Goal: Task Accomplishment & Management: Manage account settings

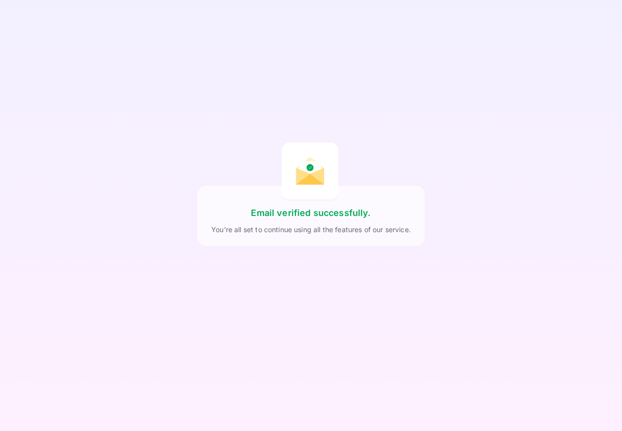
click at [241, 125] on div "Email verified successfully. You’re all set to continue using all the features …" at bounding box center [311, 215] width 227 height 431
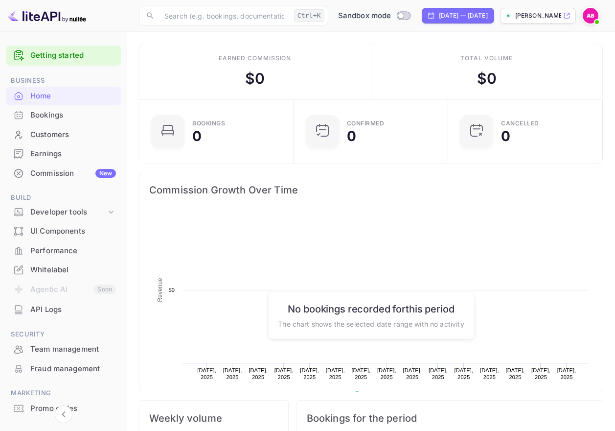
scroll to position [152, 141]
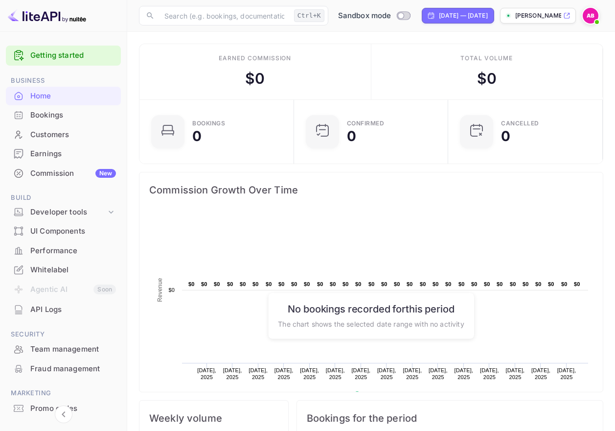
click at [318, 72] on div "Earned commission $ 0" at bounding box center [255, 71] width 232 height 55
click at [592, 16] on img at bounding box center [591, 16] width 16 height 16
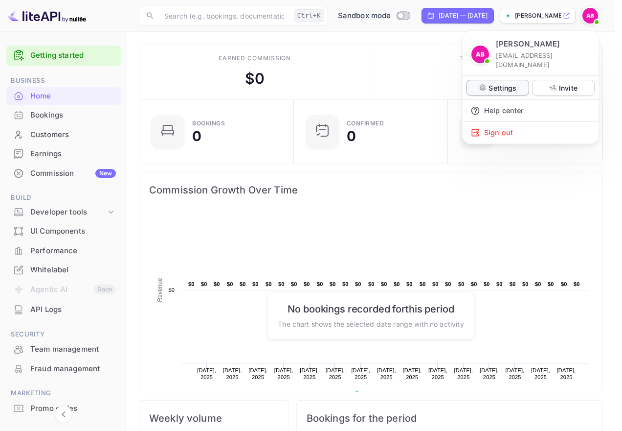
click at [503, 83] on p "Settings" at bounding box center [503, 88] width 28 height 10
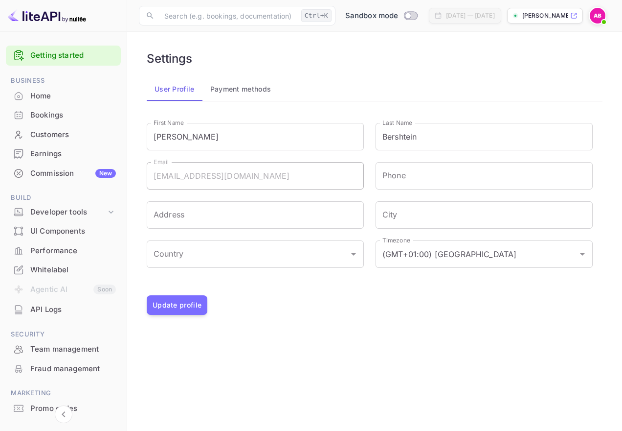
click at [250, 98] on button "Payment methods" at bounding box center [241, 88] width 77 height 23
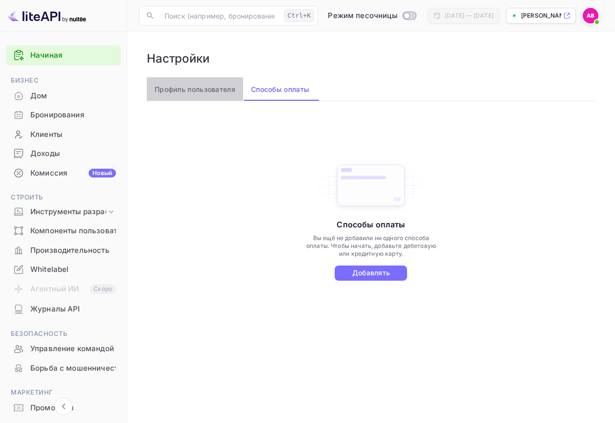
click at [199, 93] on font "Профиль пользователя" at bounding box center [195, 89] width 81 height 8
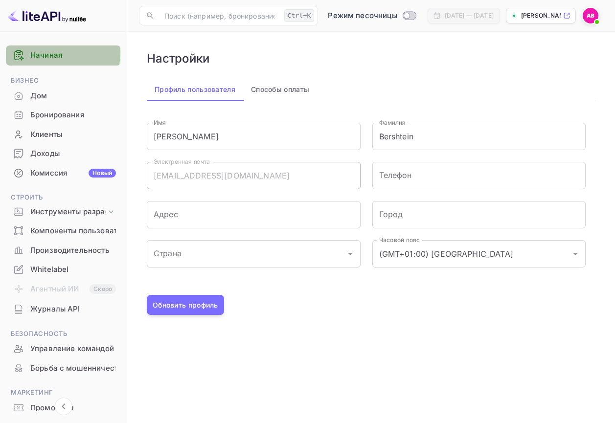
click at [42, 52] on font "Начиная" at bounding box center [46, 54] width 32 height 9
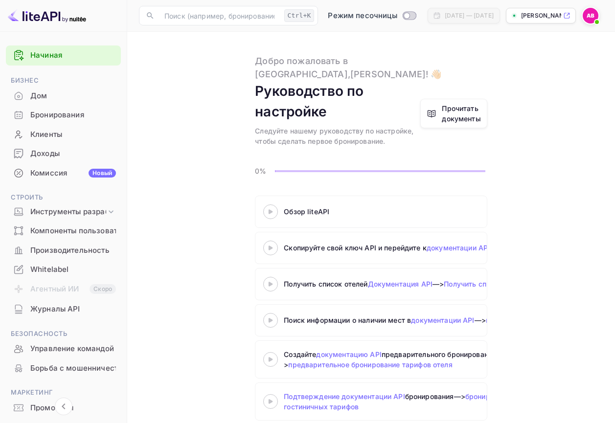
scroll to position [15, 0]
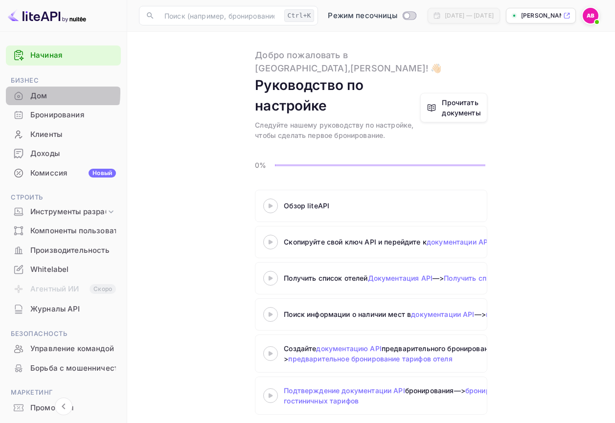
click at [43, 92] on font "Дом" at bounding box center [38, 95] width 17 height 9
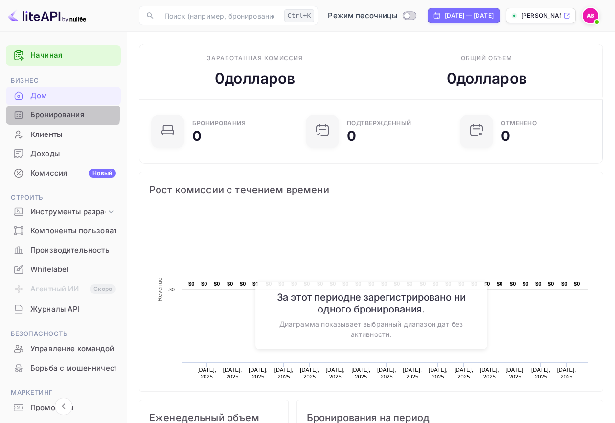
click at [47, 112] on font "Бронирования" at bounding box center [57, 114] width 54 height 9
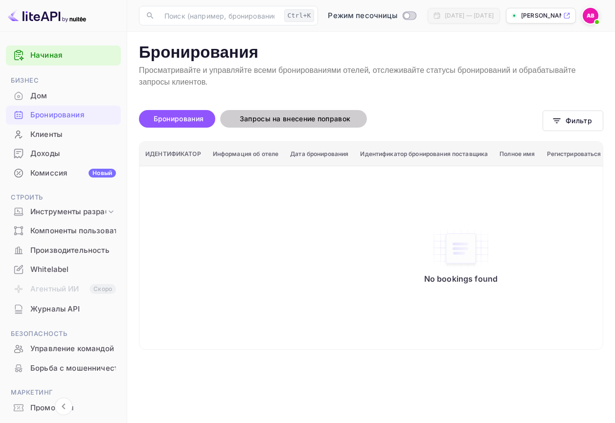
click at [286, 118] on font "Запросы на внесение поправок" at bounding box center [295, 119] width 111 height 8
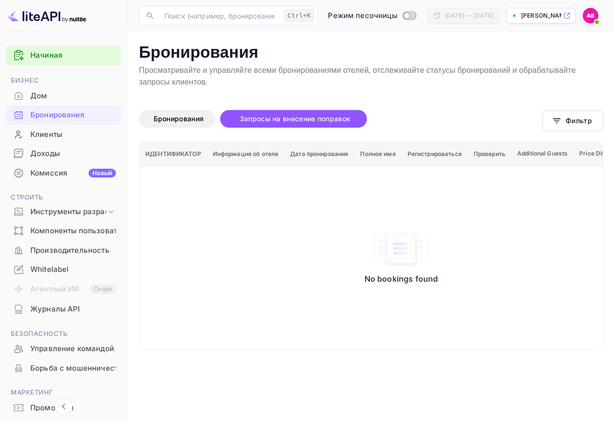
click at [40, 131] on font "Клиенты" at bounding box center [46, 134] width 32 height 9
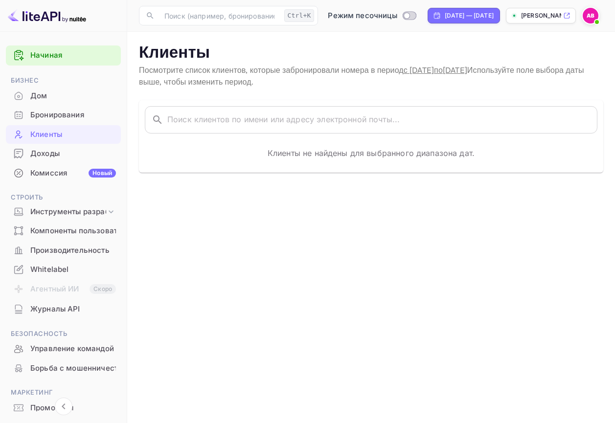
click at [43, 151] on font "Доходы" at bounding box center [44, 153] width 29 height 9
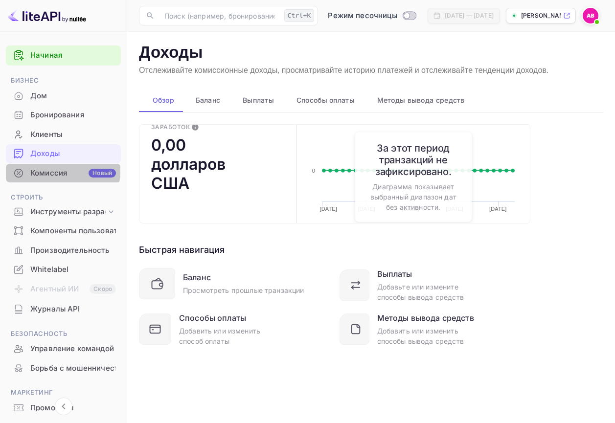
click at [48, 170] on font "Комиссия" at bounding box center [48, 172] width 37 height 9
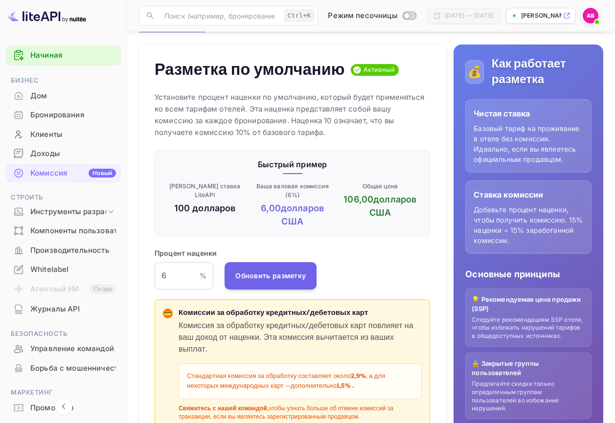
scroll to position [98, 0]
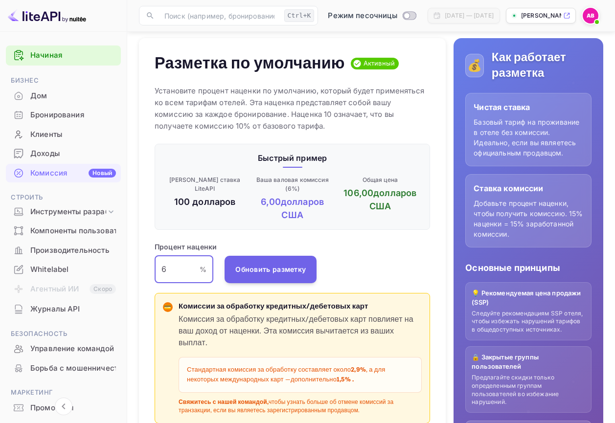
drag, startPoint x: 170, startPoint y: 266, endPoint x: 159, endPoint y: 269, distance: 11.6
click at [159, 269] on input "6" at bounding box center [177, 269] width 45 height 27
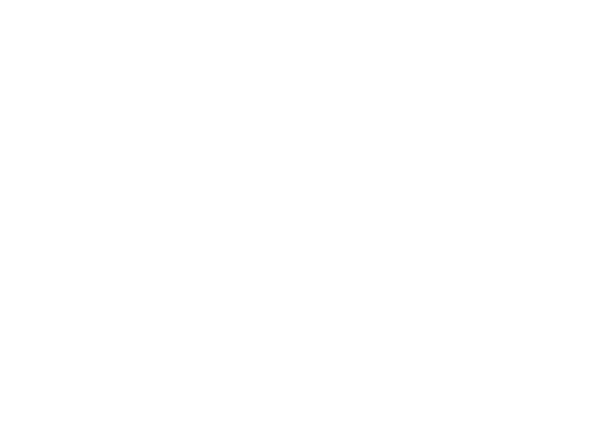
scroll to position [0, 0]
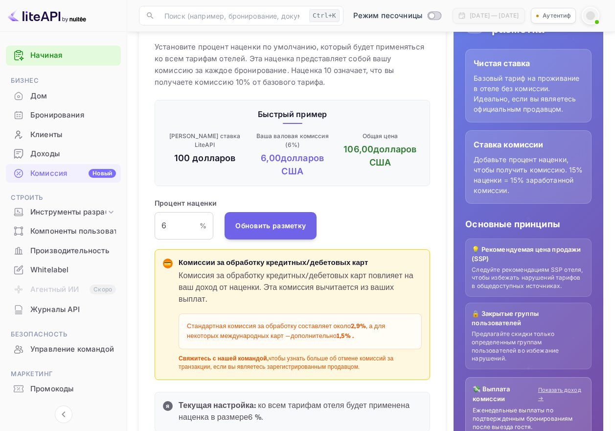
scroll to position [147, 0]
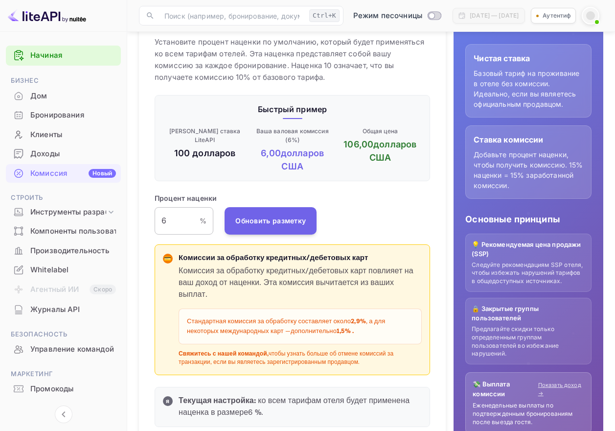
click at [172, 220] on input "6" at bounding box center [177, 220] width 45 height 27
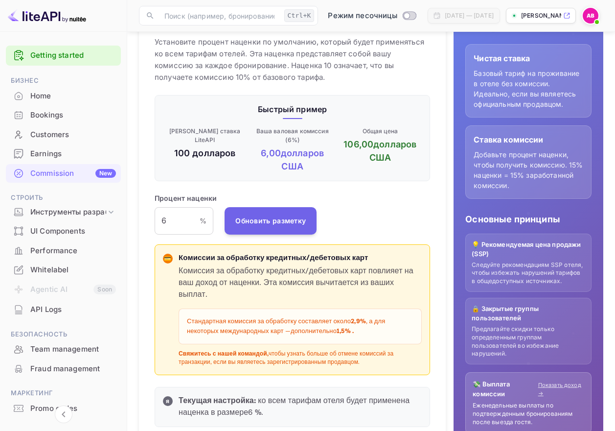
scroll to position [176, 269]
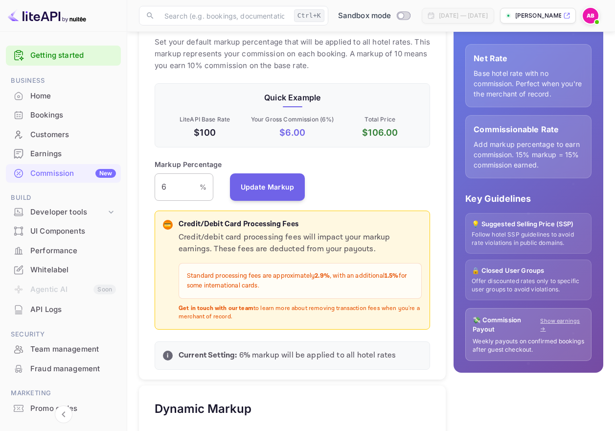
click at [172, 197] on input "6" at bounding box center [177, 186] width 45 height 27
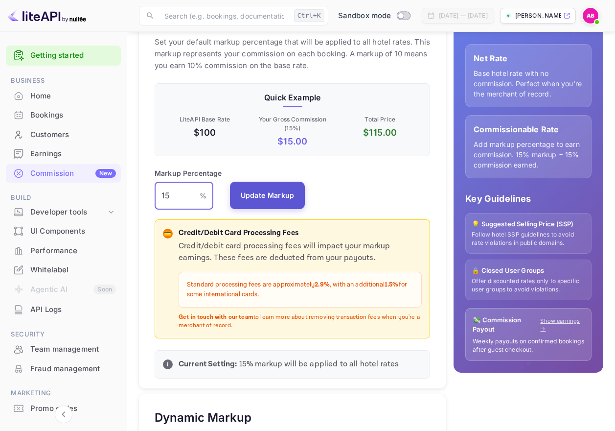
type input "15"
click at [275, 195] on button "Update Markup" at bounding box center [267, 195] width 75 height 27
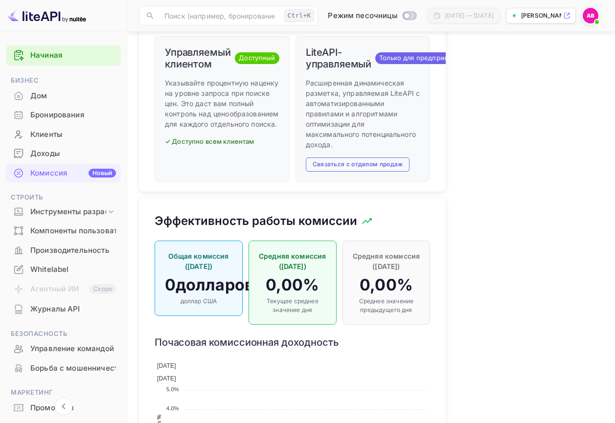
scroll to position [612, 0]
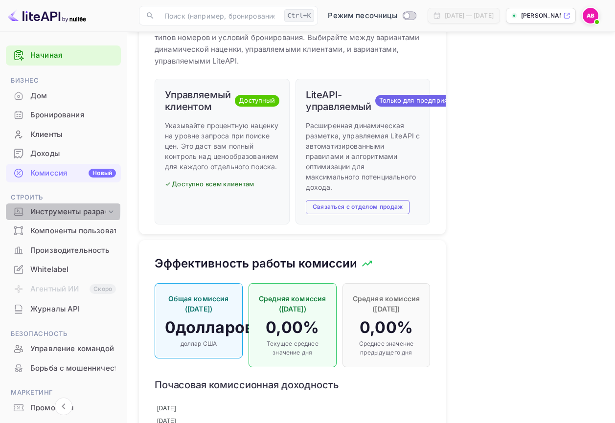
click at [46, 209] on font "Инструменты разработчика" at bounding box center [82, 211] width 105 height 9
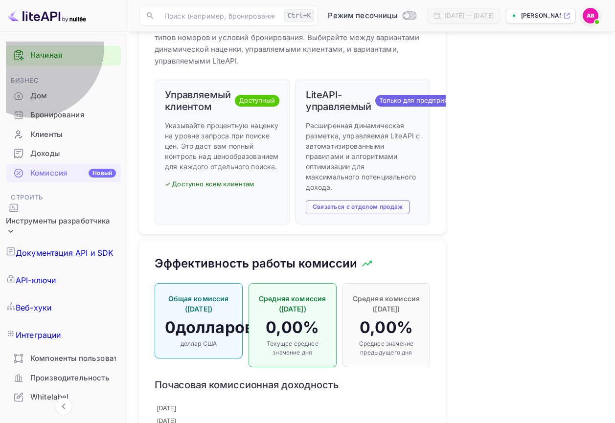
click at [45, 330] on font "Интеграции" at bounding box center [39, 335] width 46 height 10
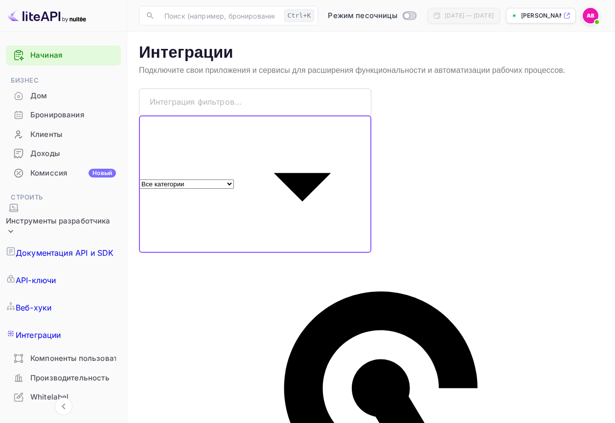
click at [234, 180] on select "Все категории Инструменты разработчика Туристические услуги Платежные системы" at bounding box center [186, 184] width 95 height 9
click at [49, 275] on font "API-ключи" at bounding box center [36, 280] width 40 height 10
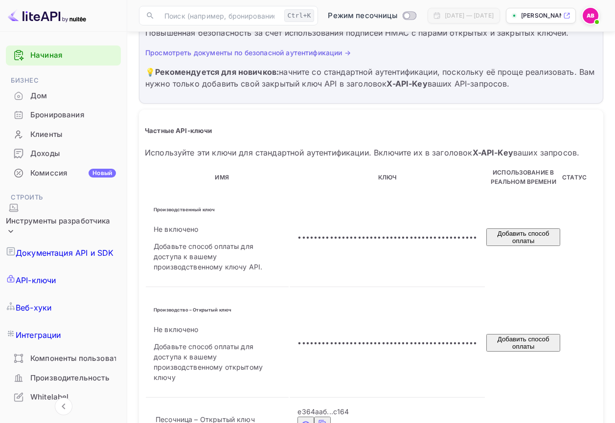
scroll to position [248, 0]
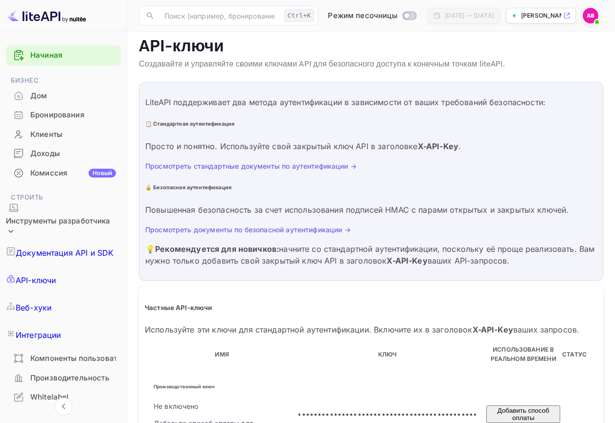
scroll to position [0, 0]
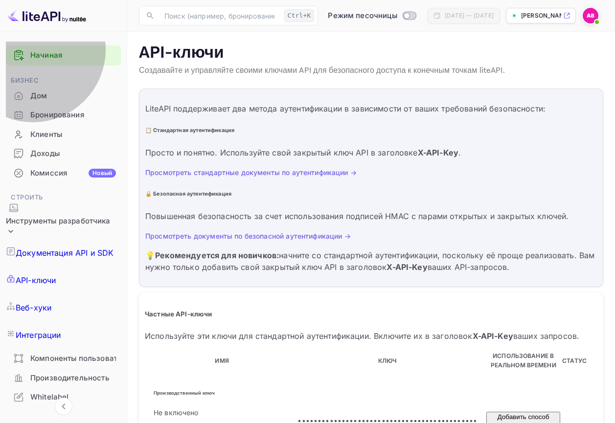
click at [45, 248] on font "Документация API и SDK" at bounding box center [65, 253] width 98 height 10
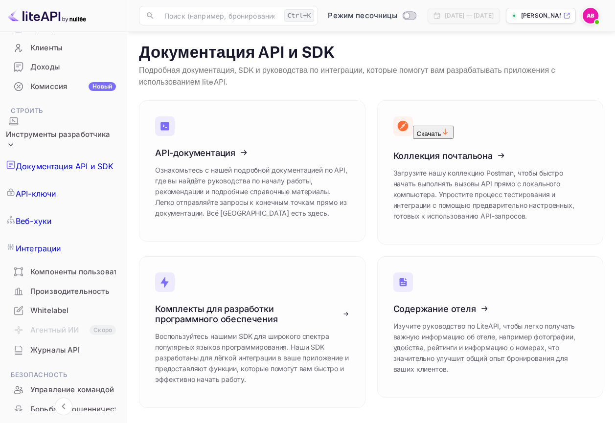
scroll to position [98, 0]
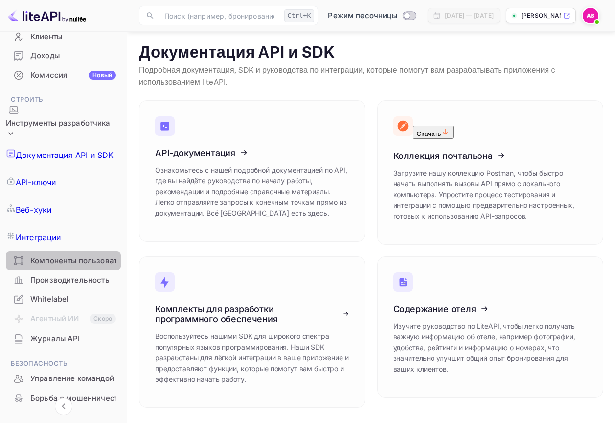
click at [70, 256] on font "Компоненты пользовательского интерфейса" at bounding box center [114, 260] width 168 height 9
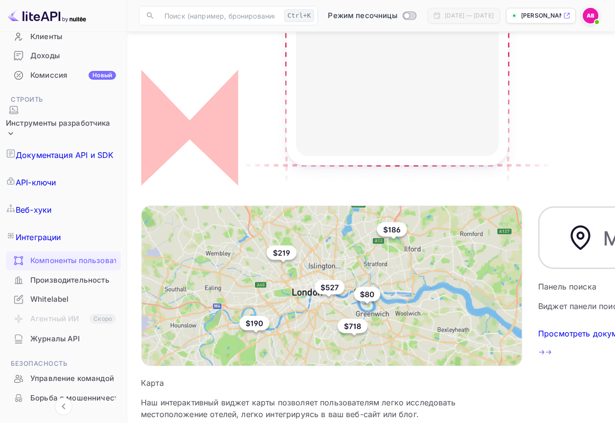
scroll to position [236, 0]
click at [66, 275] on font "Производительность" at bounding box center [69, 279] width 79 height 9
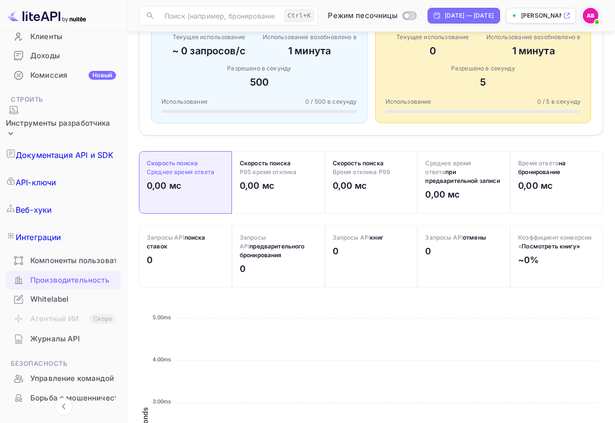
scroll to position [294, 0]
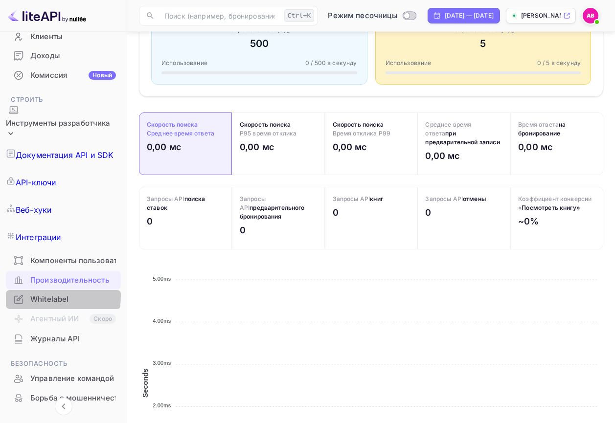
click at [39, 295] on font "Whitelabel" at bounding box center [49, 299] width 39 height 9
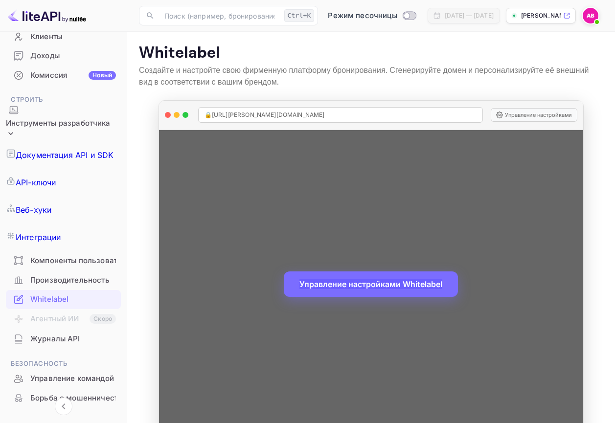
click at [347, 288] on font "Управление настройками Whitelabel" at bounding box center [370, 284] width 143 height 10
